Goal: Information Seeking & Learning: Learn about a topic

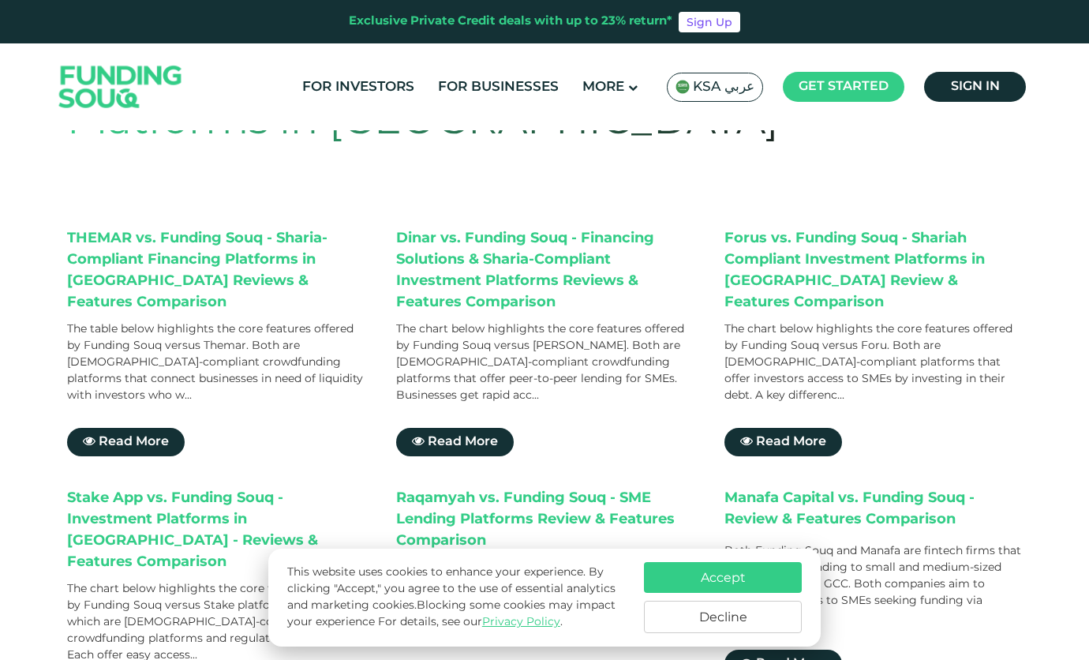
click at [716, 571] on button "Accept" at bounding box center [723, 577] width 158 height 31
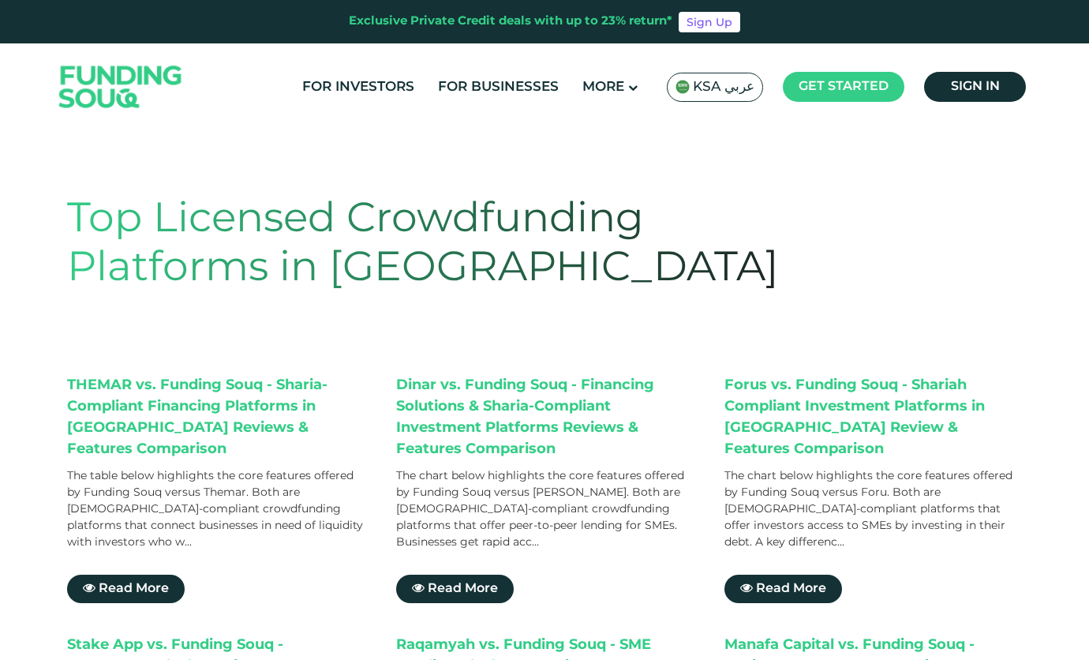
click at [627, 133] on link "About Us" at bounding box center [648, 132] width 170 height 33
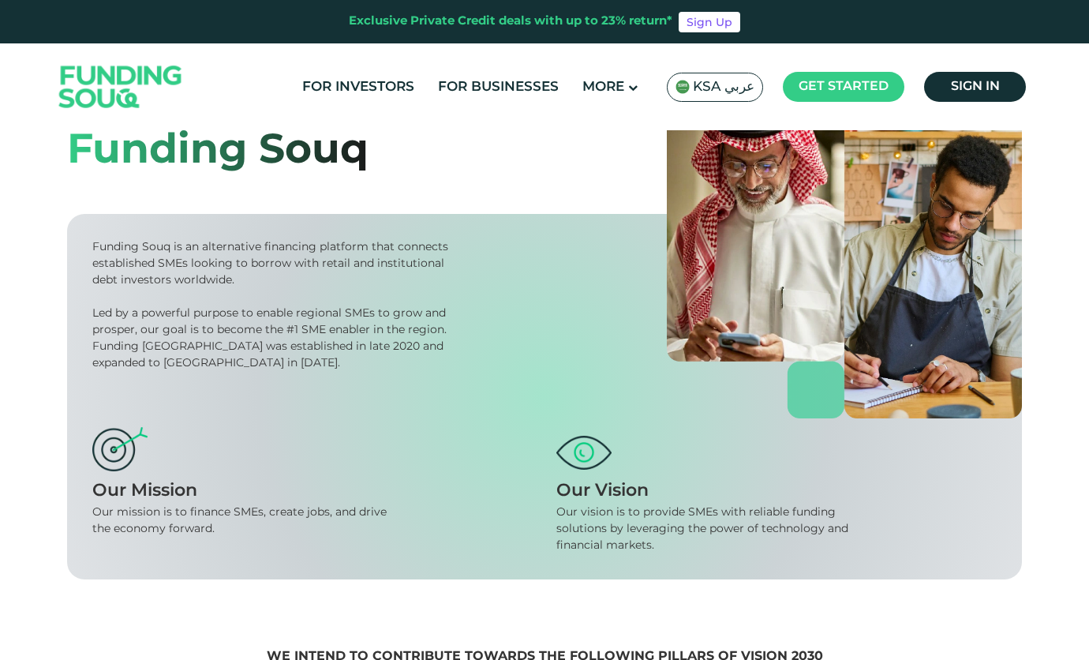
scroll to position [73, 0]
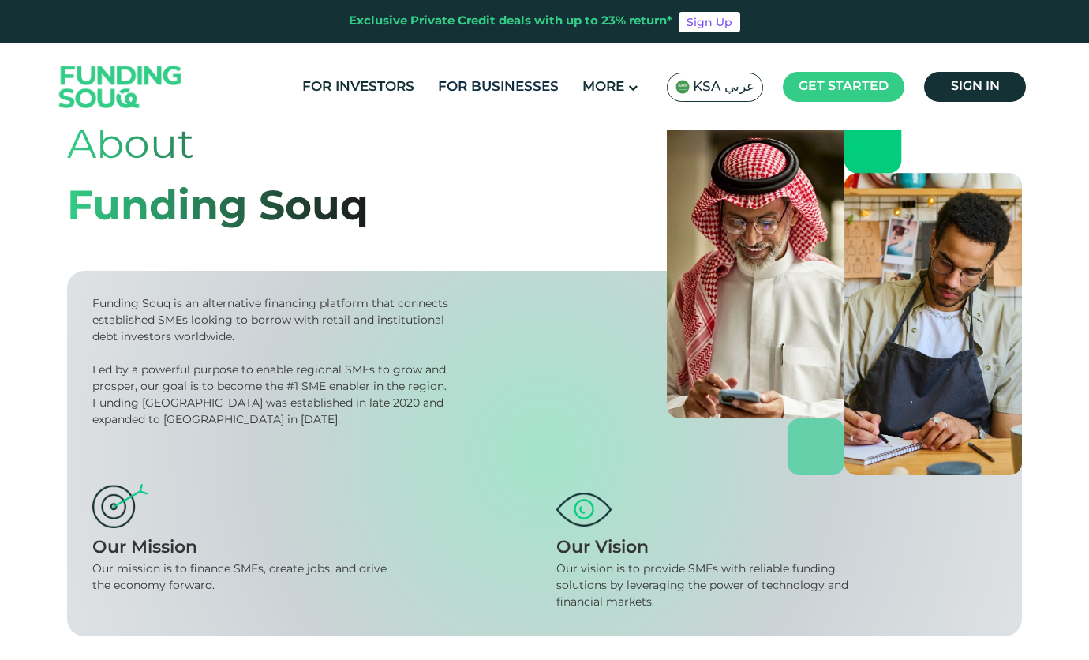
click at [503, 85] on link "For Businesses" at bounding box center [498, 87] width 129 height 26
